Goal: Task Accomplishment & Management: Manage account settings

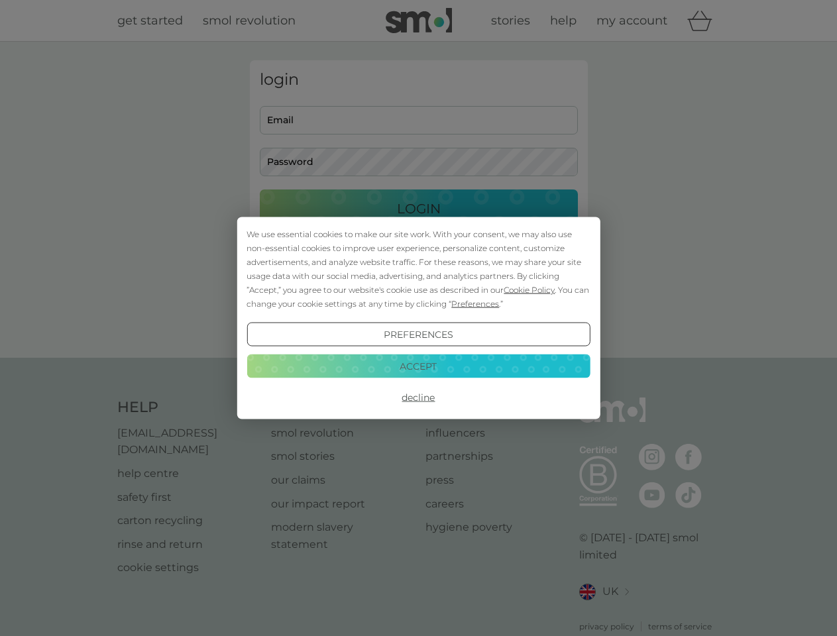
click at [529, 289] on span "Cookie Policy" at bounding box center [528, 290] width 51 height 10
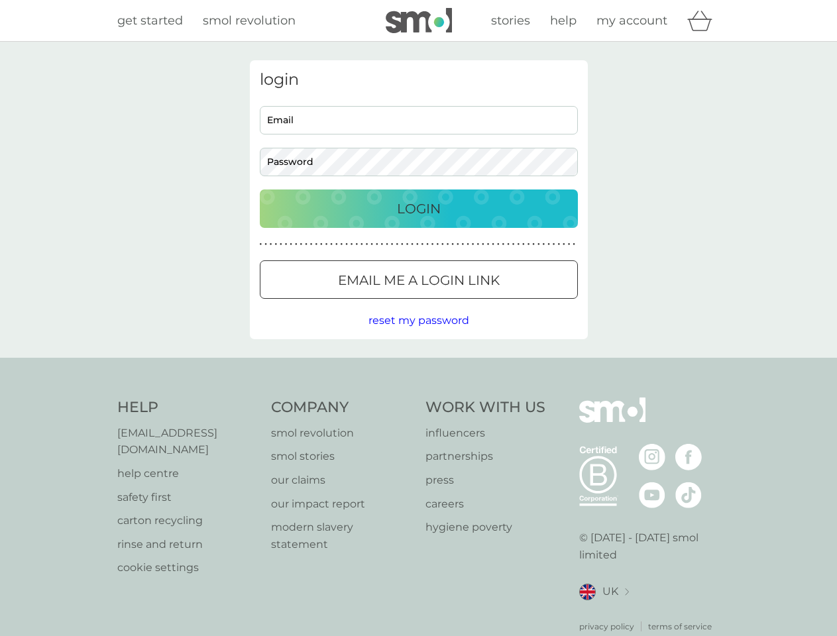
click at [474, 303] on div "login Email Password Login ● ● ● ● ● ● ● ● ● ● ● ● ● ● ● ● ● ● ● ● ● ● ● ● ● ● …" at bounding box center [419, 199] width 338 height 279
click at [418, 334] on div "login Email Password Login ● ● ● ● ● ● ● ● ● ● ● ● ● ● ● ● ● ● ● ● ● ● ● ● ● ● …" at bounding box center [419, 199] width 338 height 279
click at [418, 397] on div "Help [EMAIL_ADDRESS][DOMAIN_NAME] help centre safety first carton recycling rin…" at bounding box center [418, 514] width 603 height 235
click at [418, 366] on div "Help [EMAIL_ADDRESS][DOMAIN_NAME] help centre safety first carton recycling rin…" at bounding box center [418, 515] width 837 height 315
